Goal: Navigation & Orientation: Find specific page/section

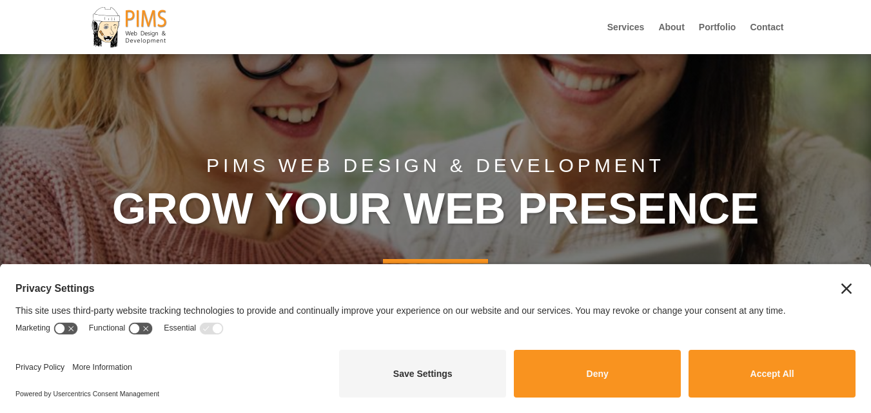
click at [849, 287] on icon "Close" at bounding box center [846, 289] width 10 height 10
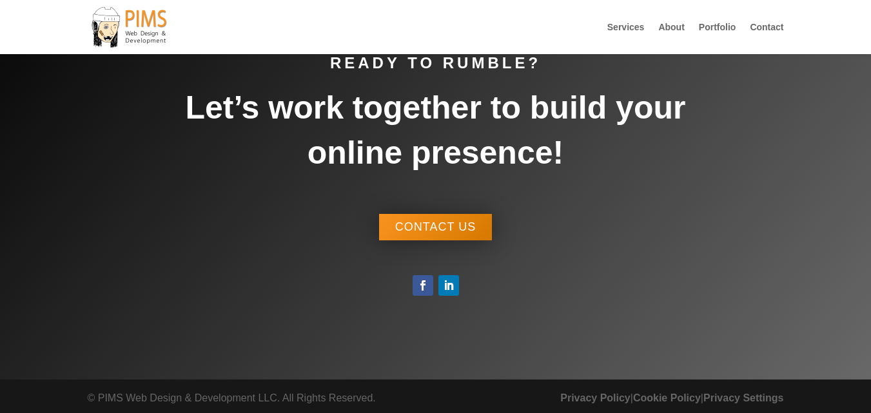
scroll to position [3866, 0]
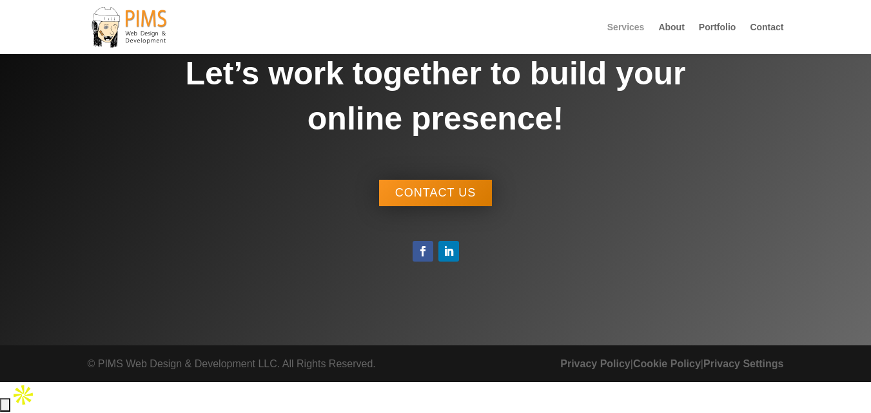
click at [629, 24] on link "Services" at bounding box center [625, 39] width 37 height 32
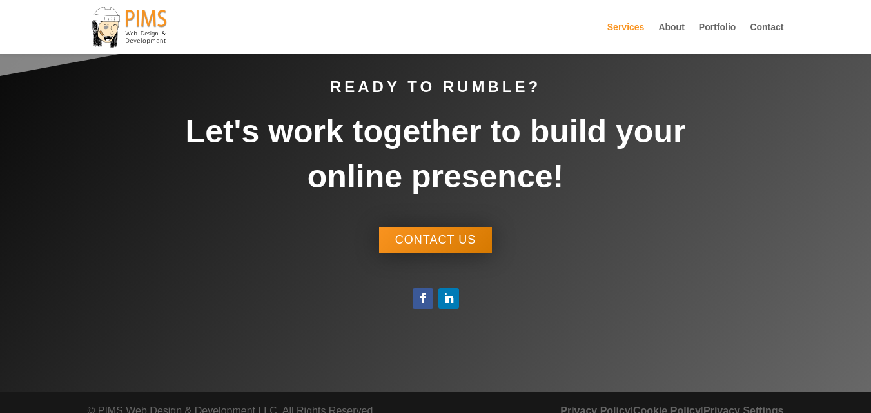
scroll to position [1561, 0]
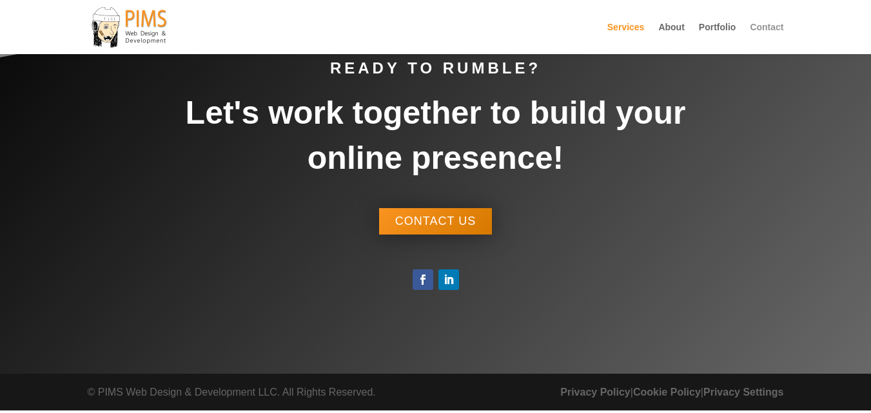
click at [759, 28] on link "Contact" at bounding box center [767, 39] width 34 height 32
